Goal: Browse casually

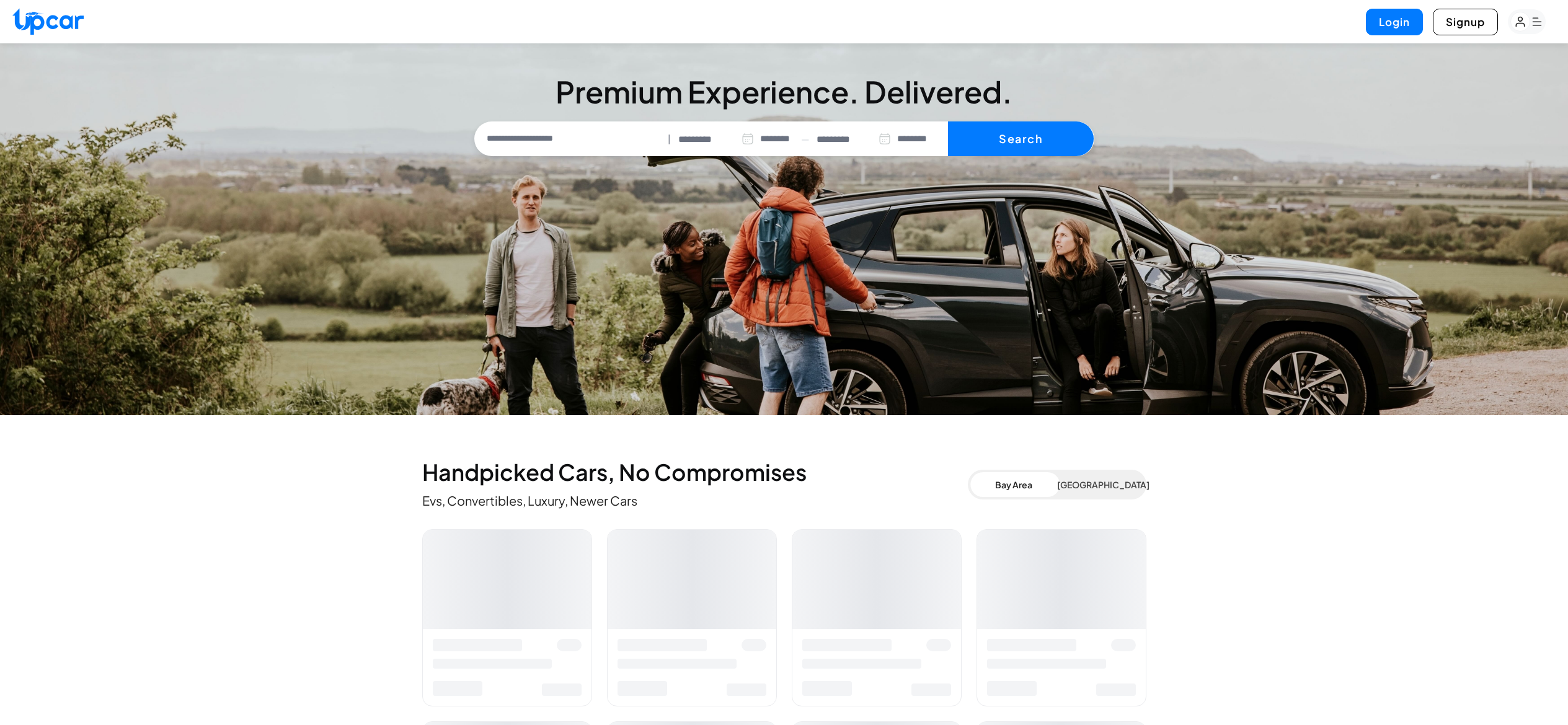
select select "********"
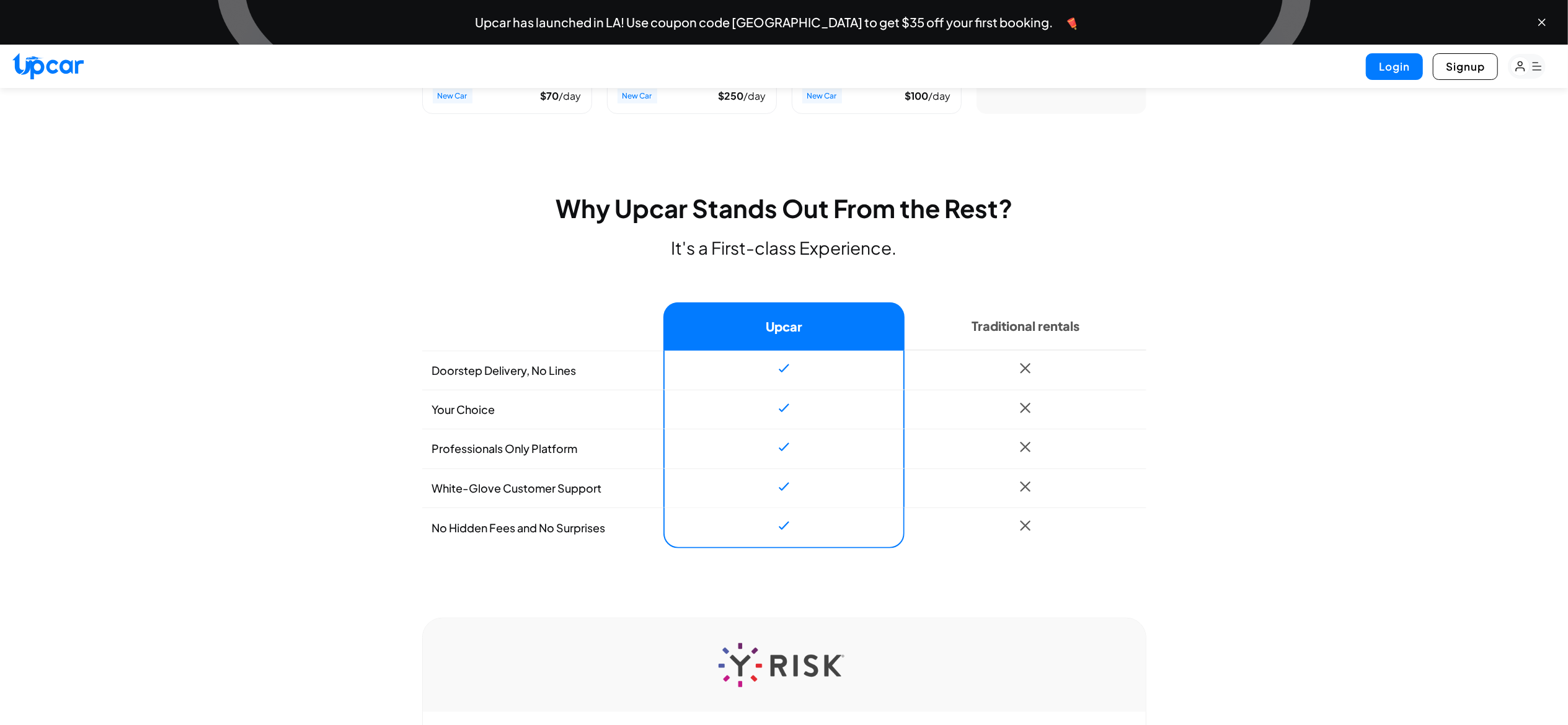
scroll to position [834, 0]
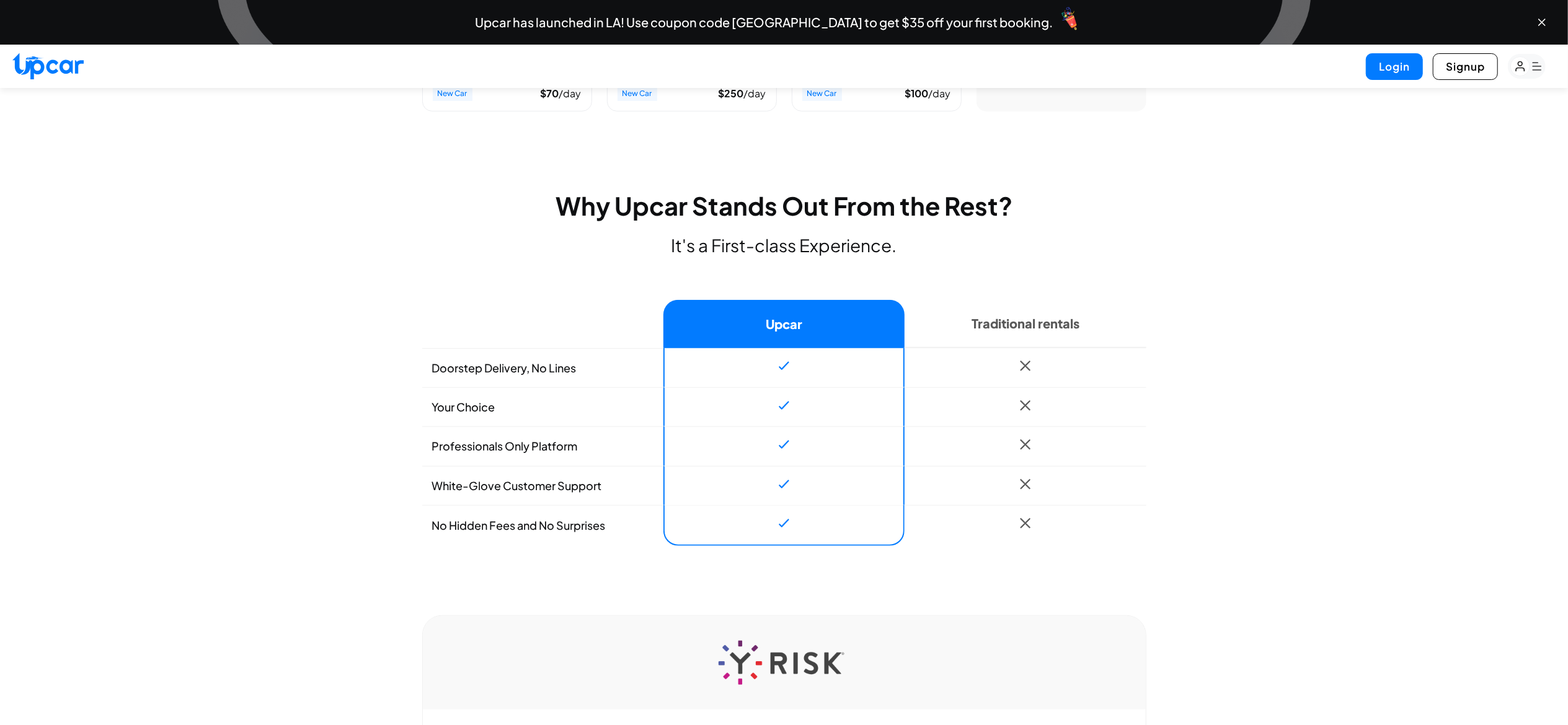
click at [492, 473] on td "White-Glove Customer Support" at bounding box center [543, 485] width 241 height 40
copy tr "White-Glove Customer Support"
click at [469, 409] on td "Your Choice" at bounding box center [543, 407] width 241 height 40
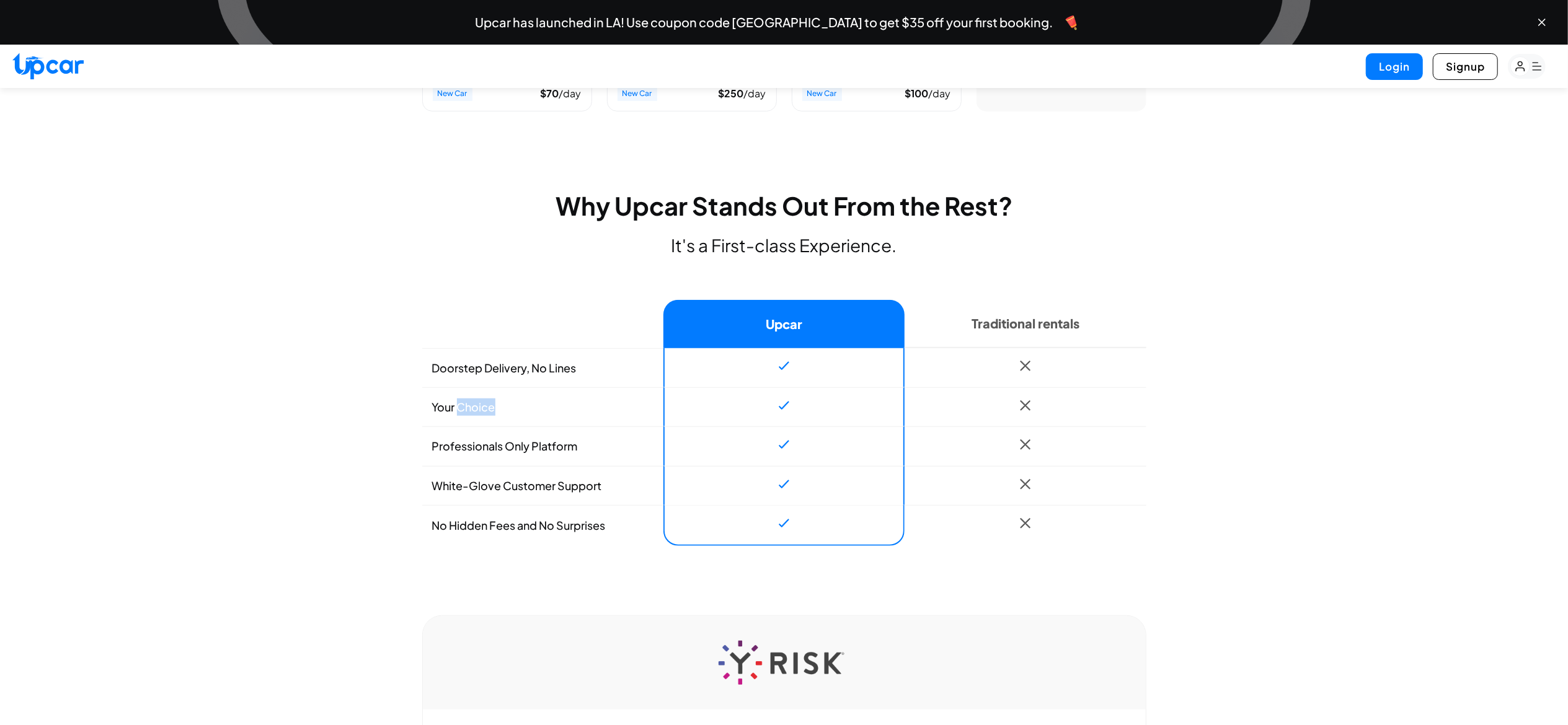
click at [469, 409] on td "Your Choice" at bounding box center [543, 407] width 241 height 40
copy tr "Your Choice"
